Goal: Check status: Check status

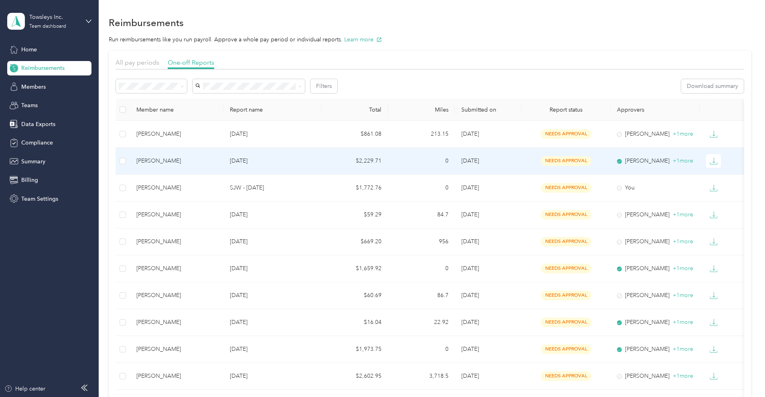
click at [315, 160] on p "[DATE]" at bounding box center [272, 160] width 85 height 9
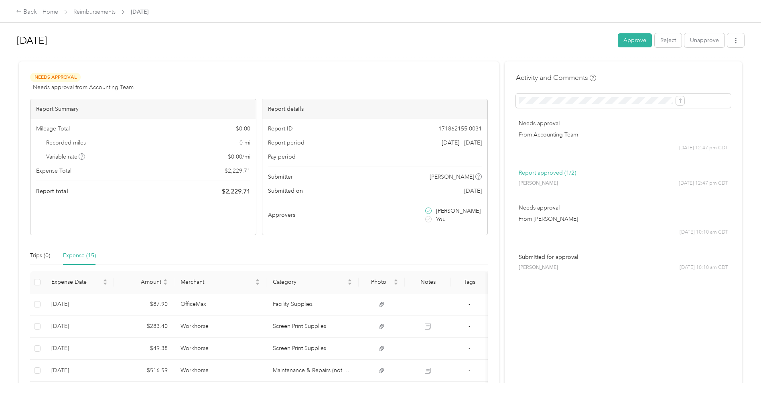
drag, startPoint x: 260, startPoint y: 118, endPoint x: 320, endPoint y: 61, distance: 82.6
click at [256, 113] on div "Report Summary Mileage Total $ 0.00 Recorded miles 0 mi Variable rate $ 0.00 / …" at bounding box center [143, 167] width 226 height 136
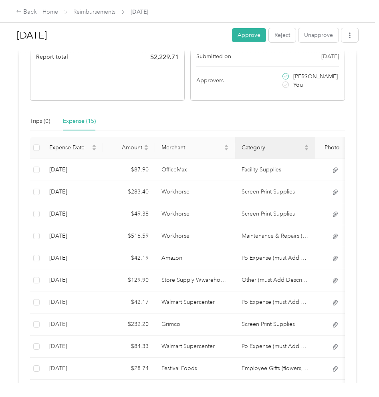
scroll to position [150, 0]
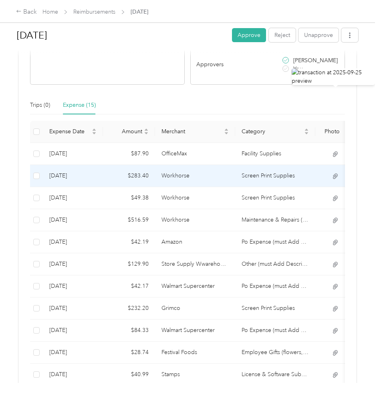
click at [333, 176] on icon at bounding box center [335, 175] width 7 height 7
click at [278, 173] on td "Screen Print Supplies" at bounding box center [275, 176] width 80 height 22
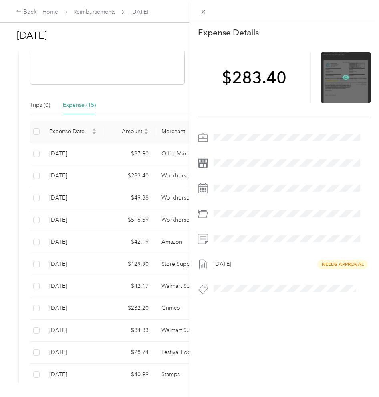
click at [342, 77] on icon at bounding box center [345, 77] width 7 height 7
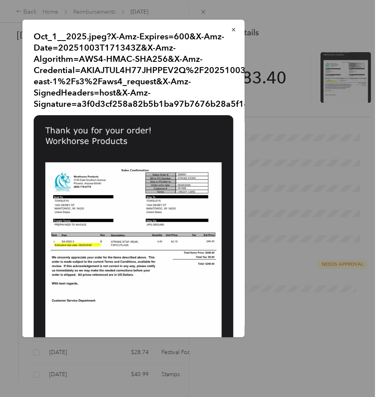
click at [311, 68] on div "Oct_1__2025.jpeg?X-Amz-Expires=600&X-Amz-Date=20251003T171343Z&X-Amz-Algorithm=…" at bounding box center [301, 180] width 223 height 320
click at [225, 34] on button "button" at bounding box center [233, 29] width 17 height 14
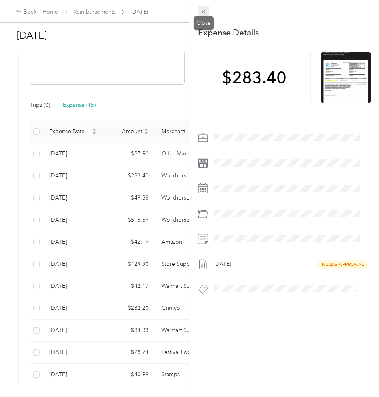
click at [202, 14] on icon at bounding box center [203, 11] width 7 height 7
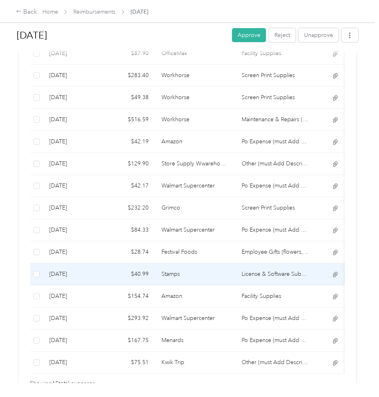
scroll to position [201, 0]
